Goal: Transaction & Acquisition: Purchase product/service

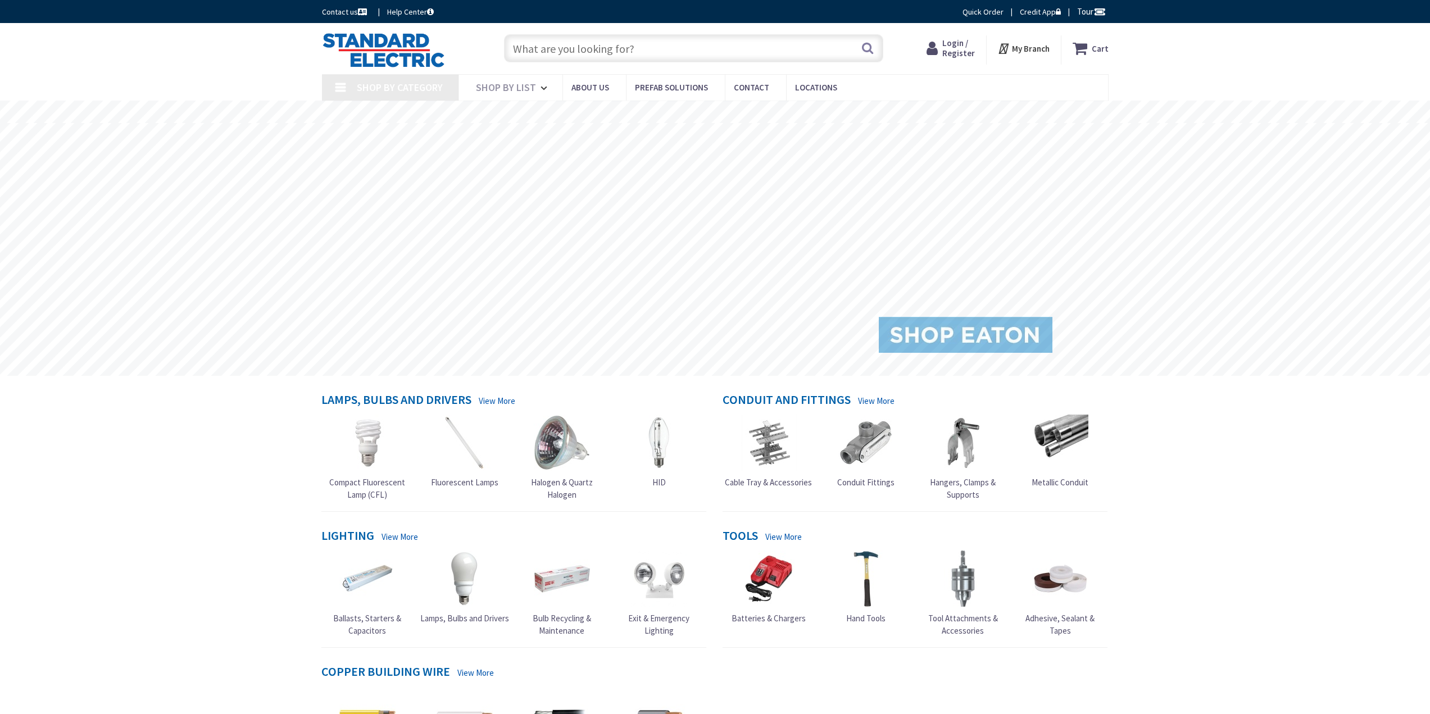
type input "Wessagussett Wetland and [GEOGRAPHIC_DATA] - Historic Conservation Site, [STREE…"
click at [659, 53] on input "text" at bounding box center [693, 48] width 379 height 28
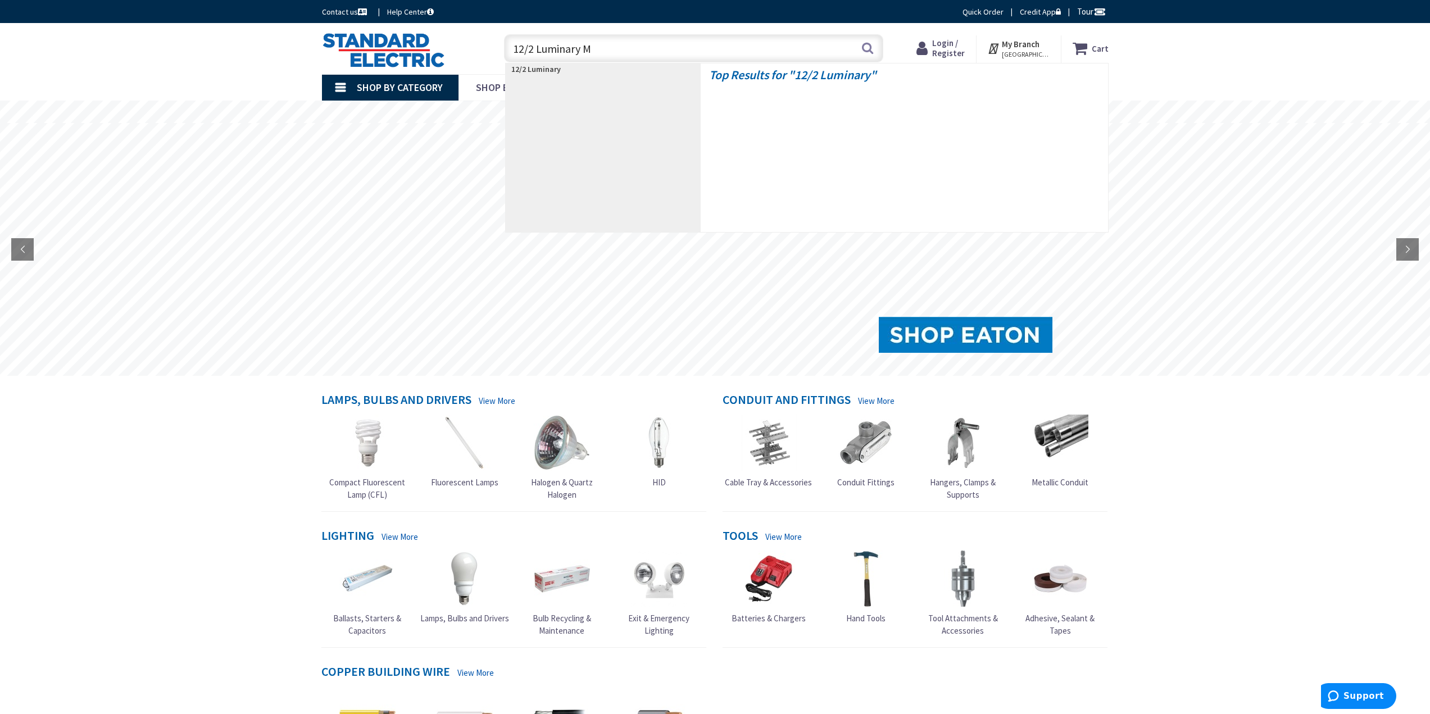
type input "12/2 Luminary MC"
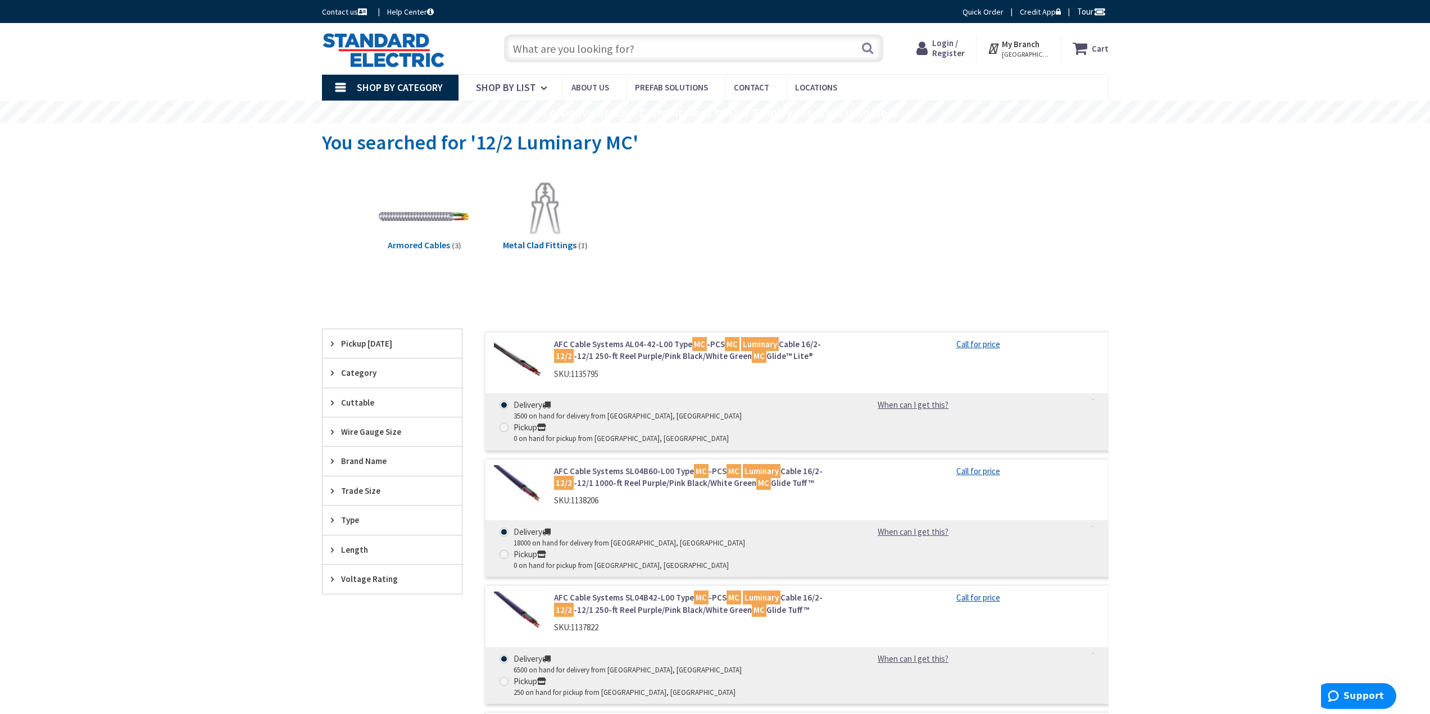
click at [634, 344] on link "AFC Cable Systems AL04-42-L00 Type MC -PCS MC Luminary Cable 16/2- 12/2 -12/1 2…" at bounding box center [697, 350] width 286 height 24
